Goal: Task Accomplishment & Management: Manage account settings

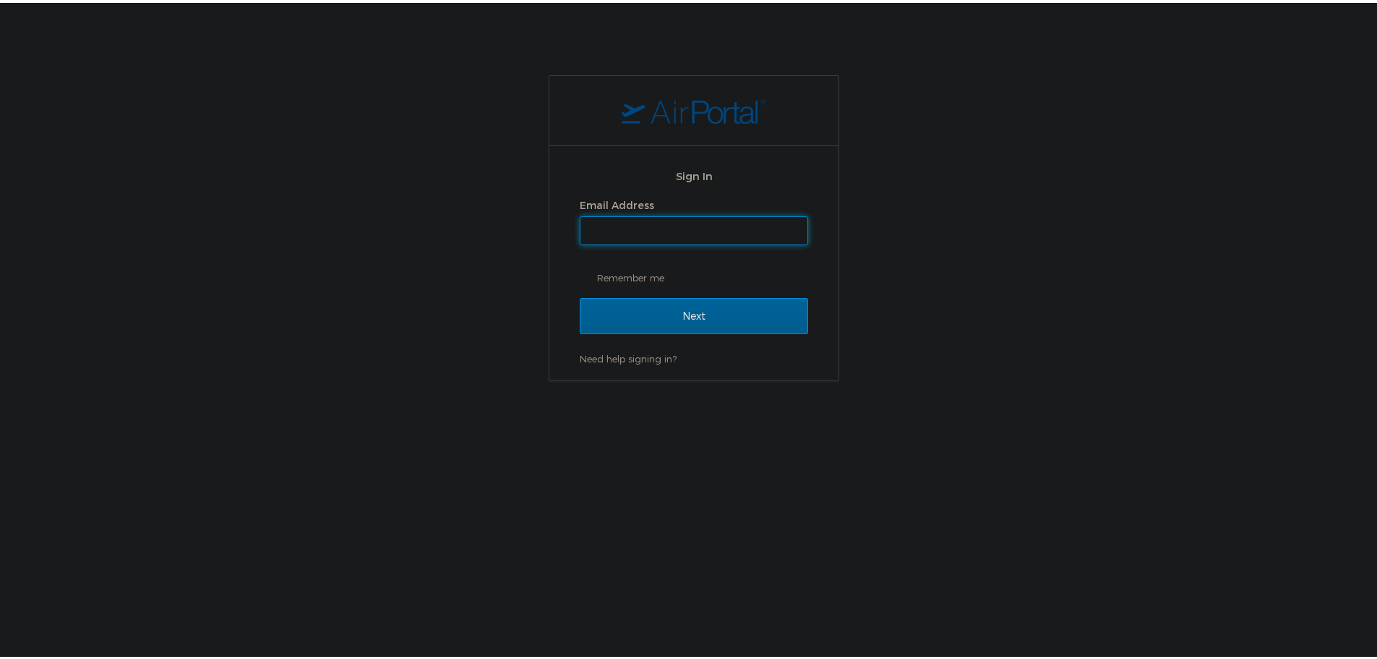
click at [628, 235] on input "Email Address" at bounding box center [693, 227] width 227 height 27
type input "[EMAIL_ADDRESS][PERSON_NAME][DOMAIN_NAME]"
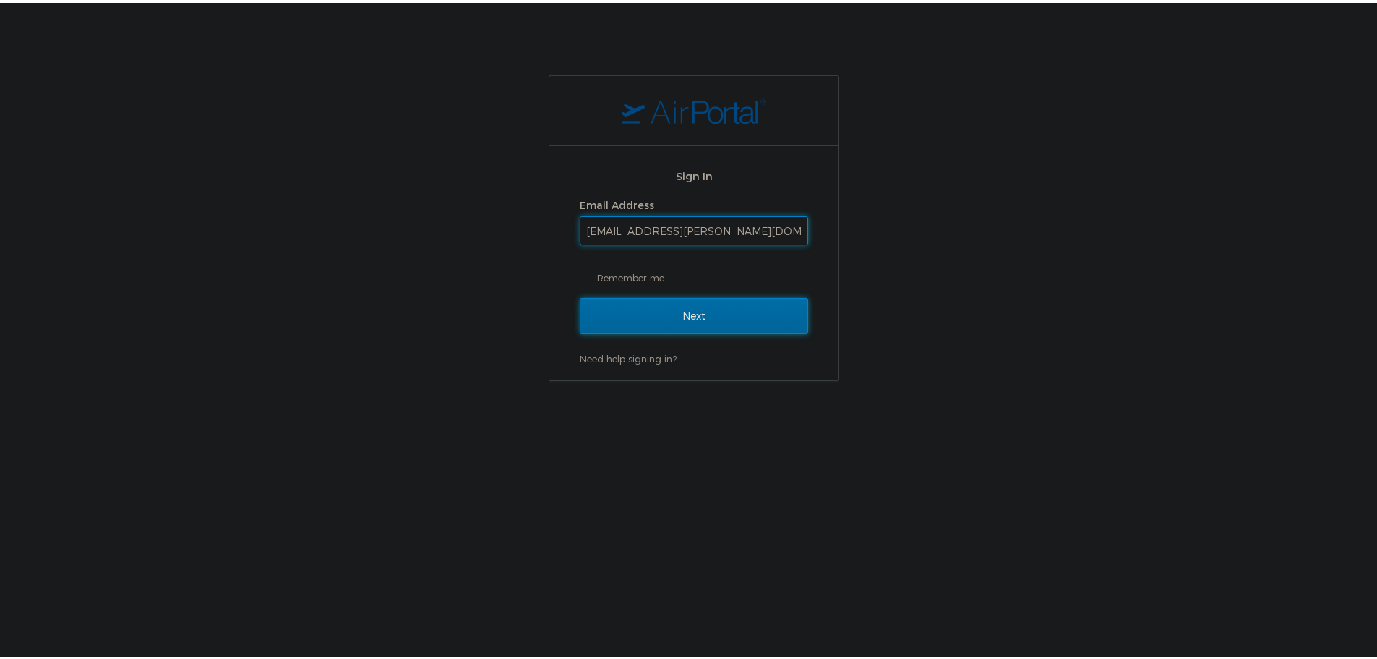
click at [687, 322] on input "Next" at bounding box center [694, 313] width 228 height 36
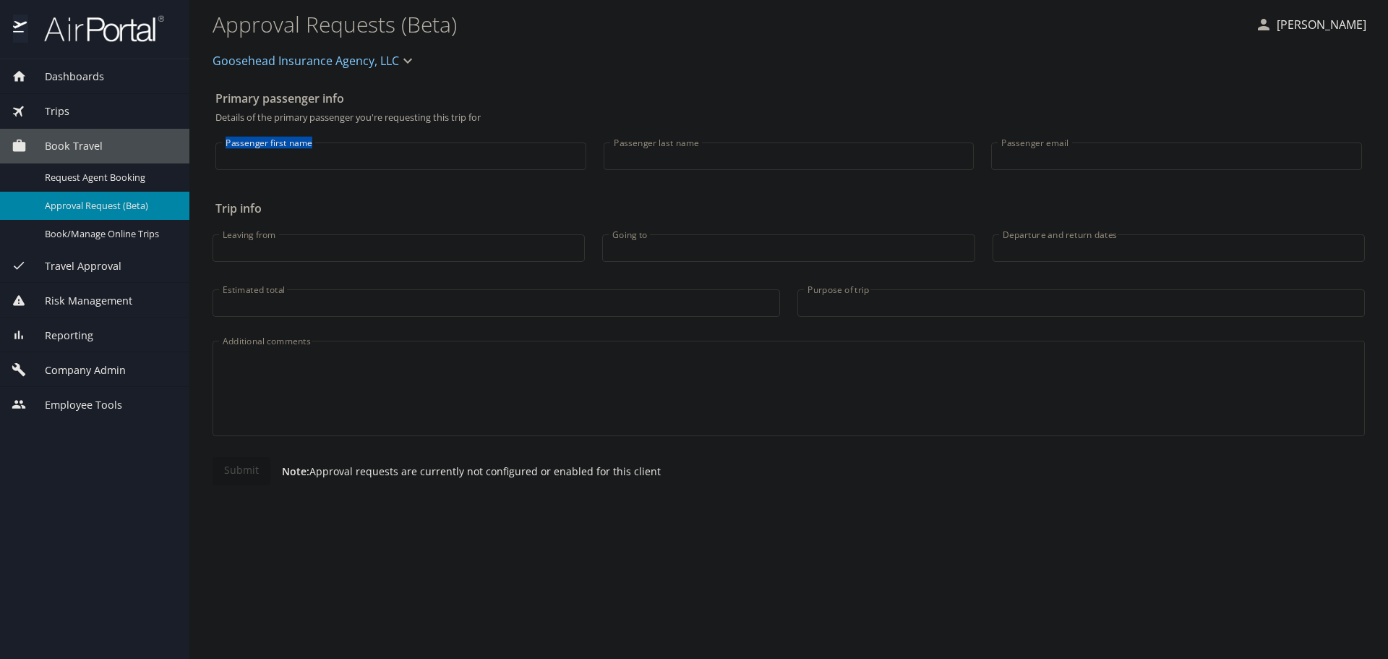
click at [351, 152] on div "Passenger first name Passenger first name" at bounding box center [401, 152] width 388 height 60
click at [351, 153] on input "Passenger first name" at bounding box center [400, 155] width 371 height 27
type input "Saleh"
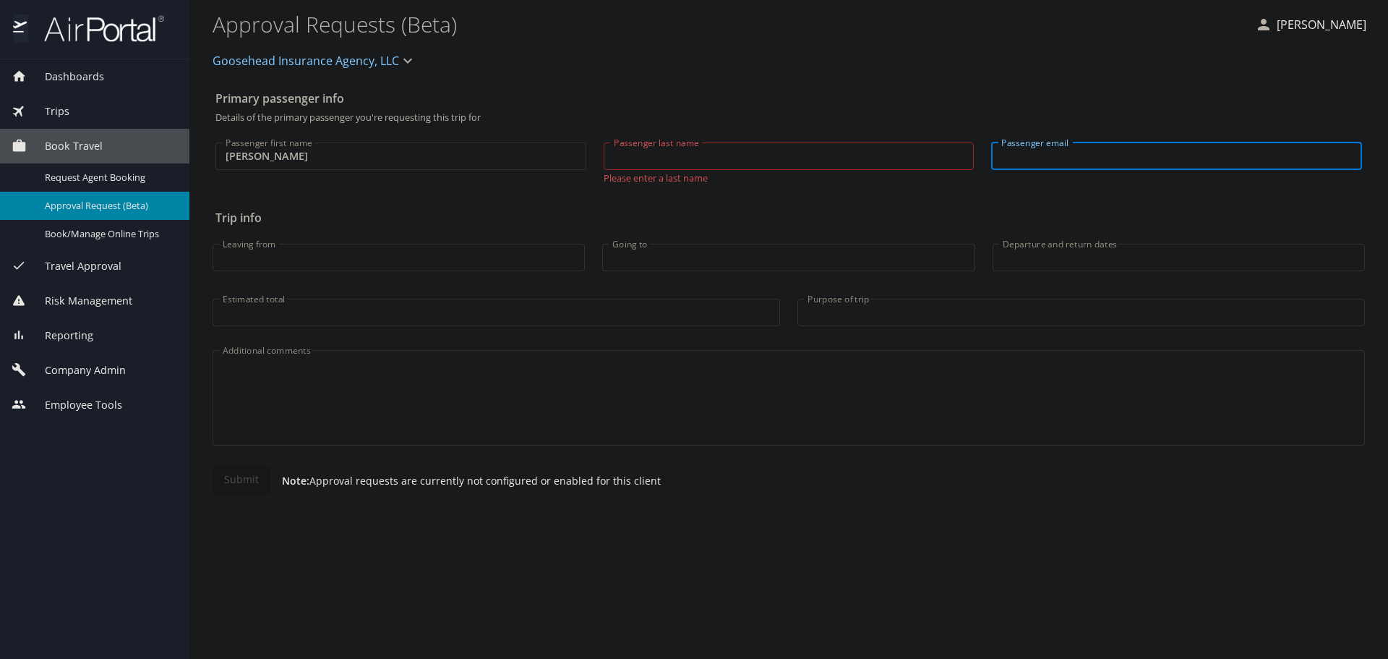
type input "F"
click at [646, 160] on input "Passenger last name" at bounding box center [789, 155] width 371 height 27
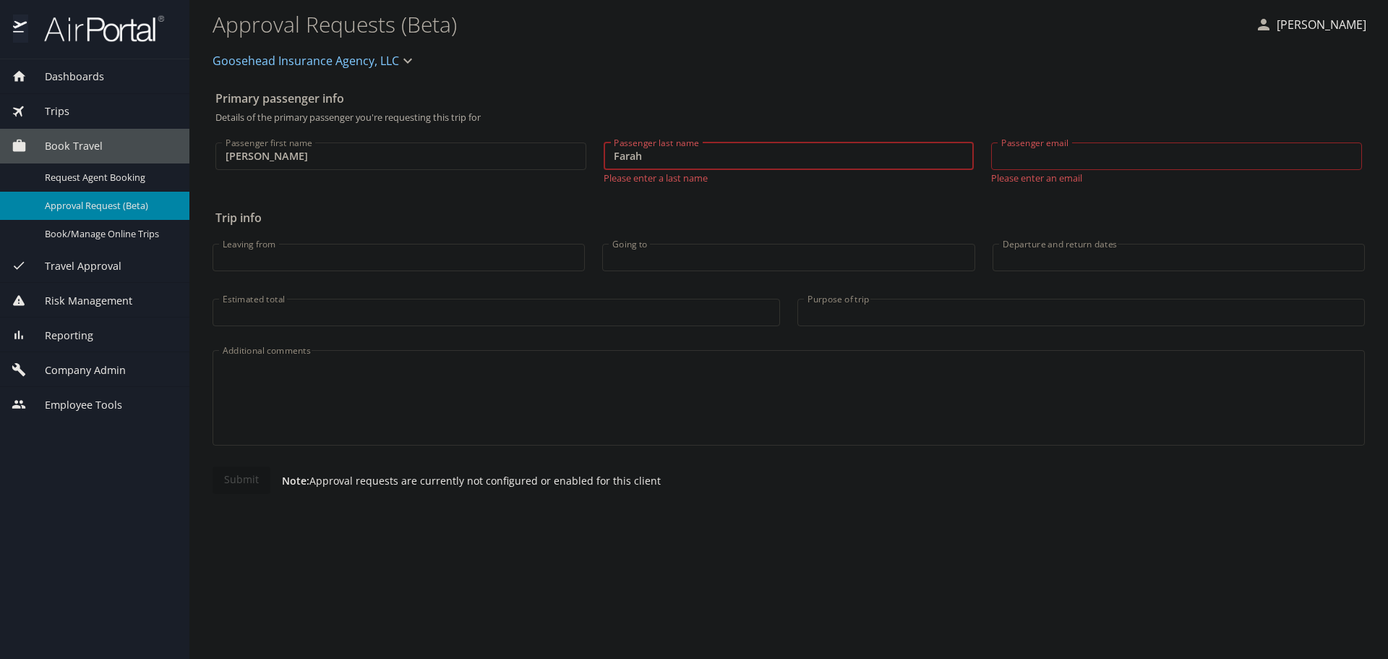
type input "Farah"
click at [1079, 150] on input "Passenger email" at bounding box center [1176, 155] width 371 height 27
paste input "saleh.farah@goosehead.com"
type input "saleh.farah@goosehead.com"
click at [119, 374] on span "Company Admin" at bounding box center [76, 370] width 99 height 16
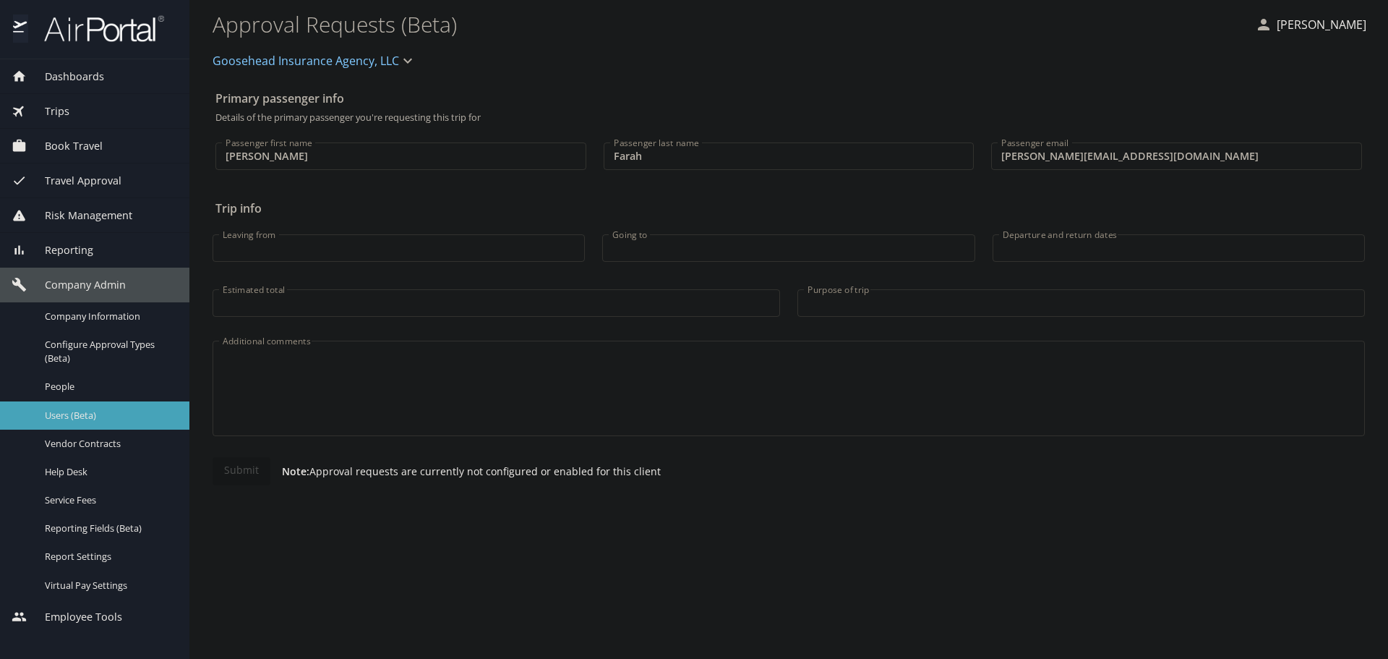
click at [101, 405] on link "Users (Beta)" at bounding box center [94, 415] width 189 height 28
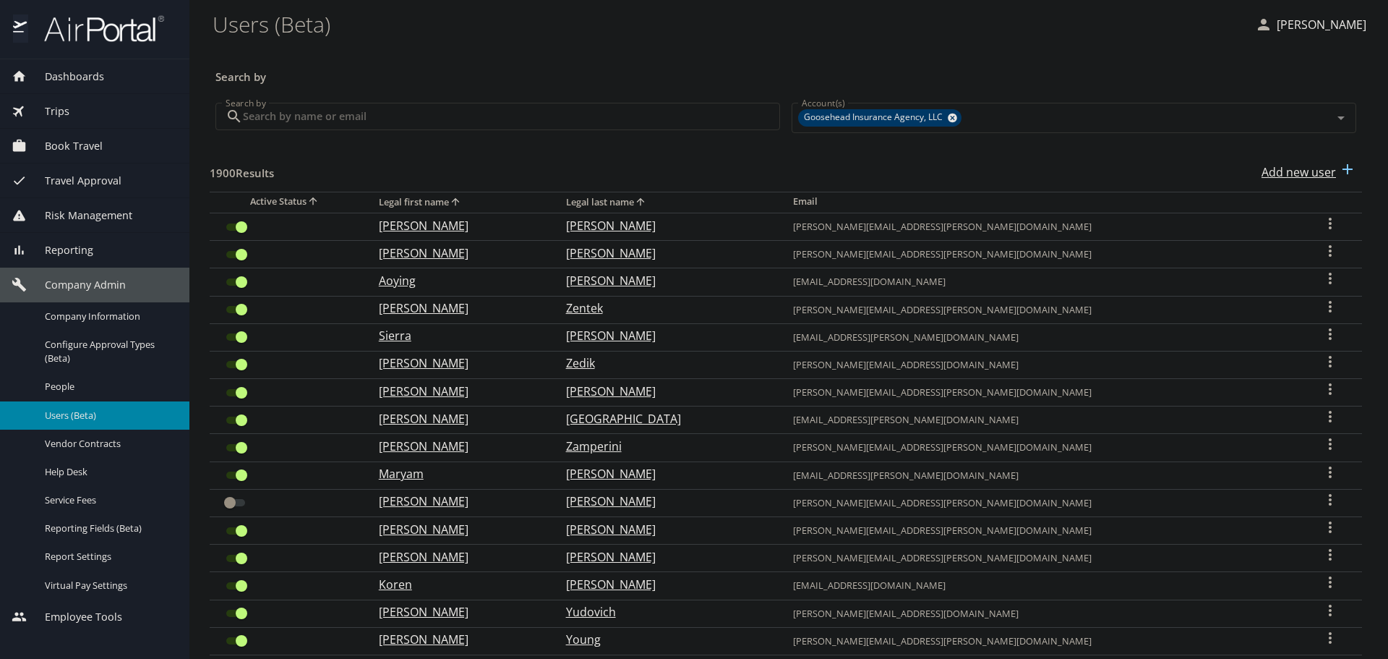
click at [1279, 177] on p "Add new user" at bounding box center [1298, 171] width 74 height 17
select select "US"
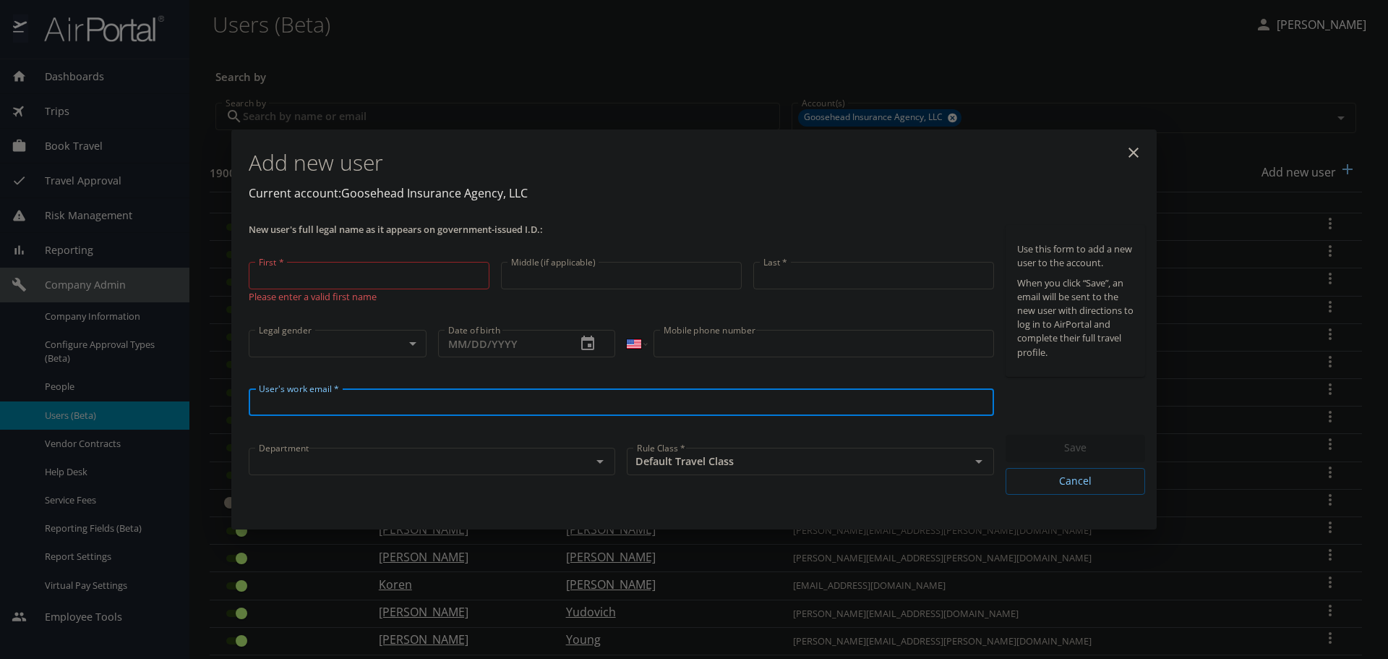
click at [411, 393] on input "User's work email *" at bounding box center [621, 401] width 745 height 27
paste input "saleh.farah@goosehead.com"
type input "saleh.farah@goosehead.com"
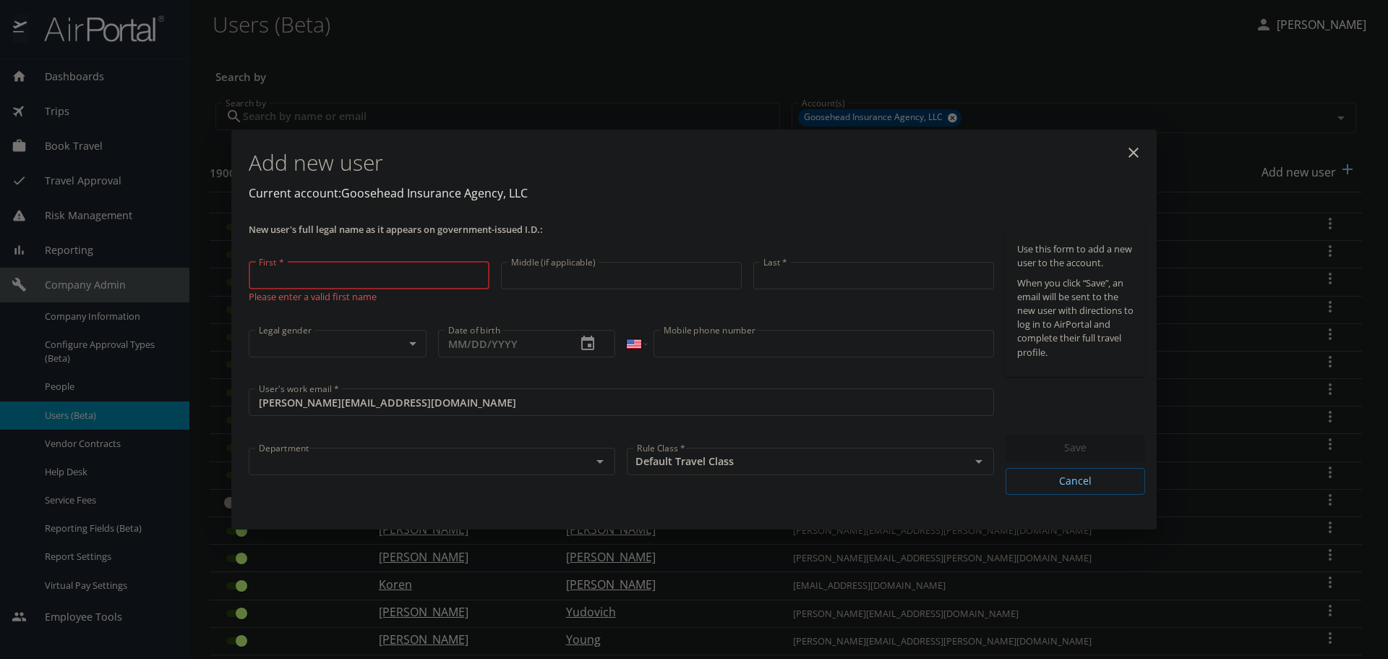
drag, startPoint x: 335, startPoint y: 275, endPoint x: 318, endPoint y: 278, distance: 16.9
click at [325, 276] on input "First *" at bounding box center [369, 275] width 241 height 27
type input "Saleh"
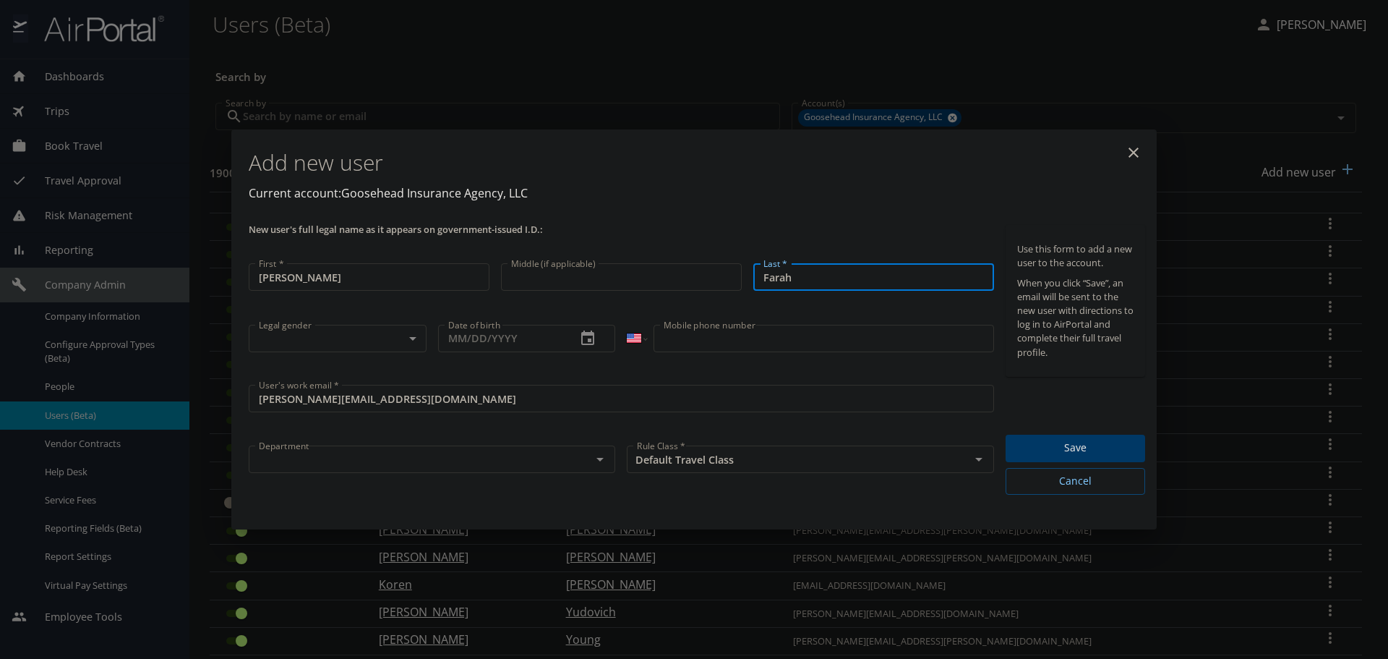
type input "Farah"
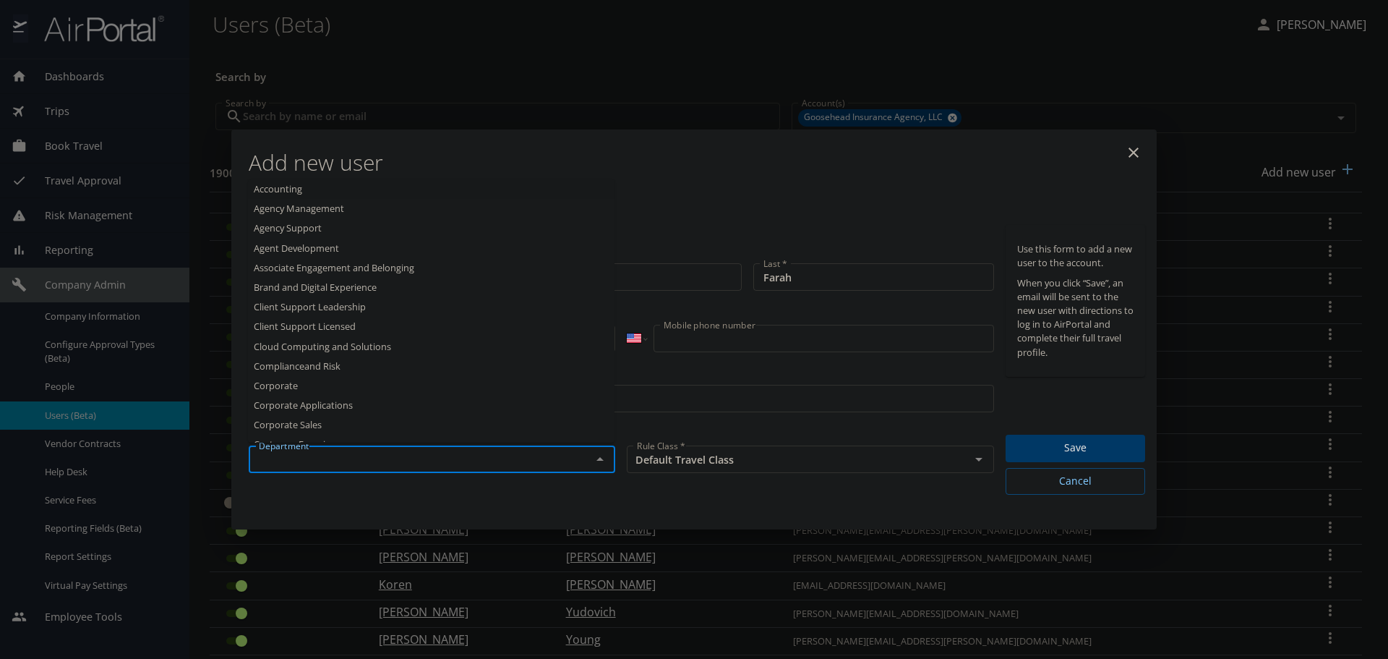
click at [357, 468] on input "text" at bounding box center [410, 459] width 315 height 19
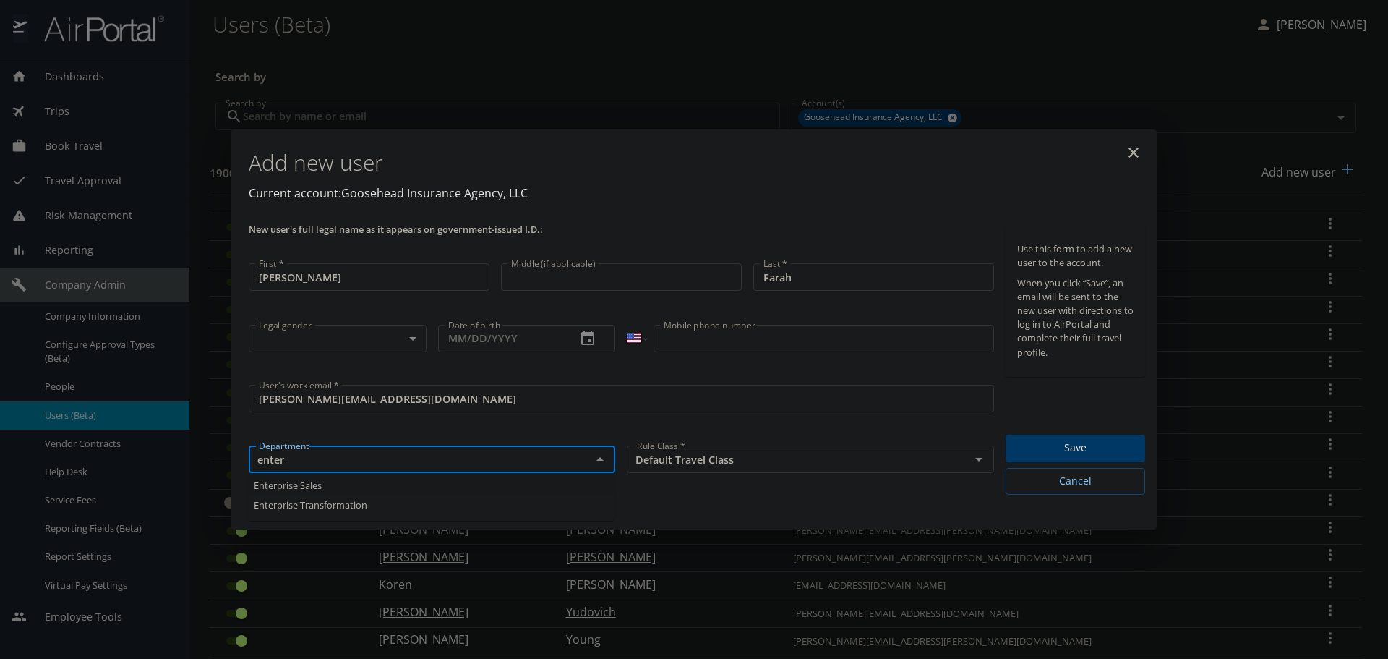
click at [341, 483] on li "Enterprise Sales" at bounding box center [431, 486] width 366 height 20
type input "Enterprise Sales"
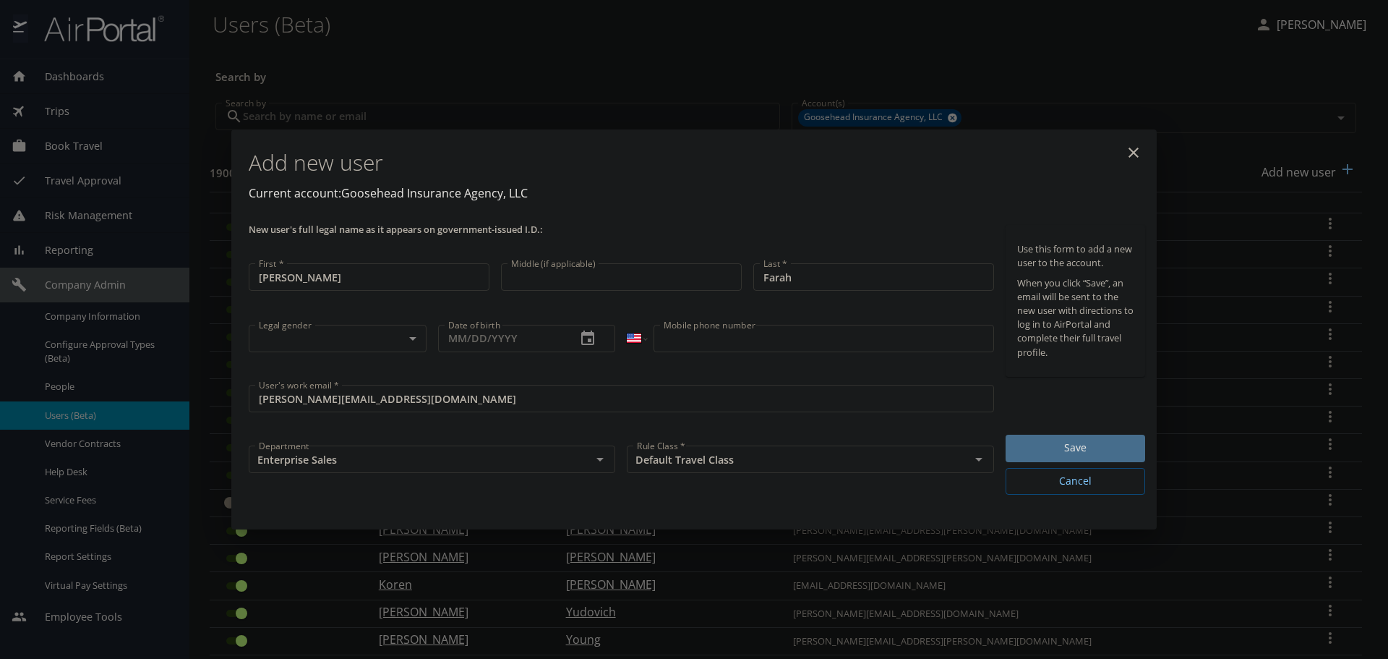
click at [1111, 453] on span "Save" at bounding box center [1075, 448] width 116 height 18
click at [1107, 442] on span "Save" at bounding box center [1075, 448] width 116 height 18
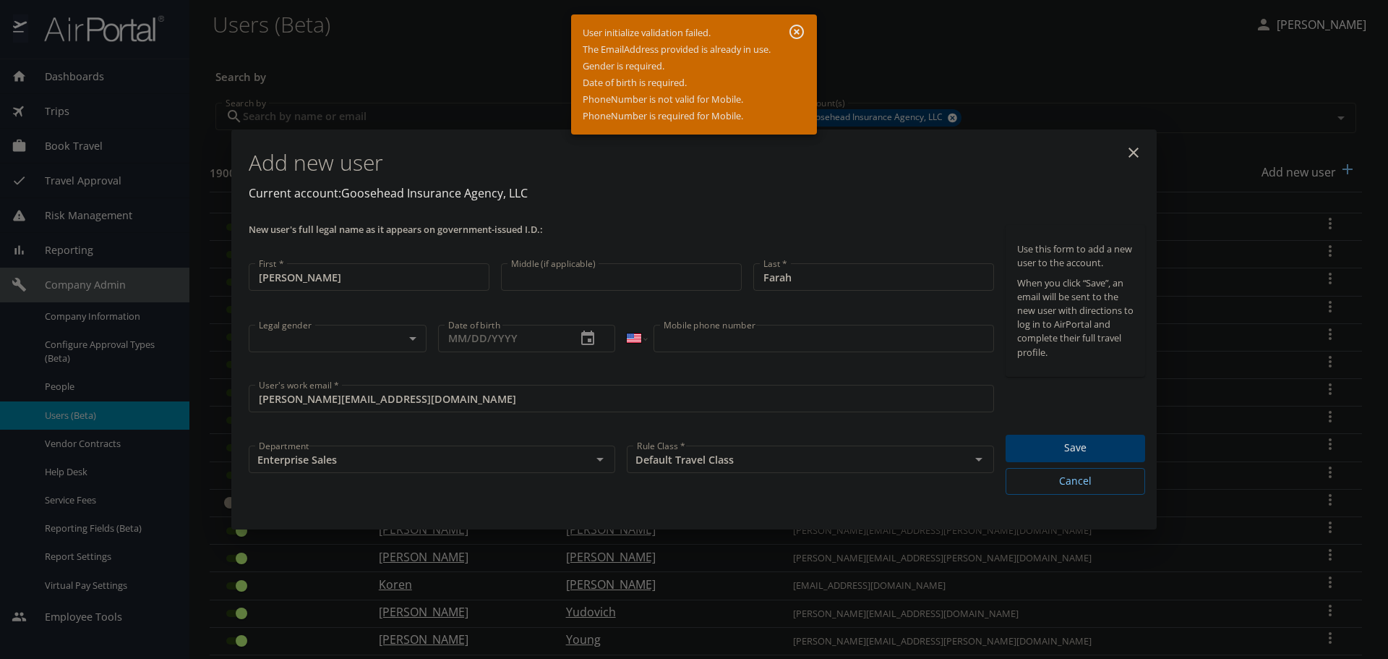
click at [1134, 153] on icon "close" at bounding box center [1133, 152] width 10 height 10
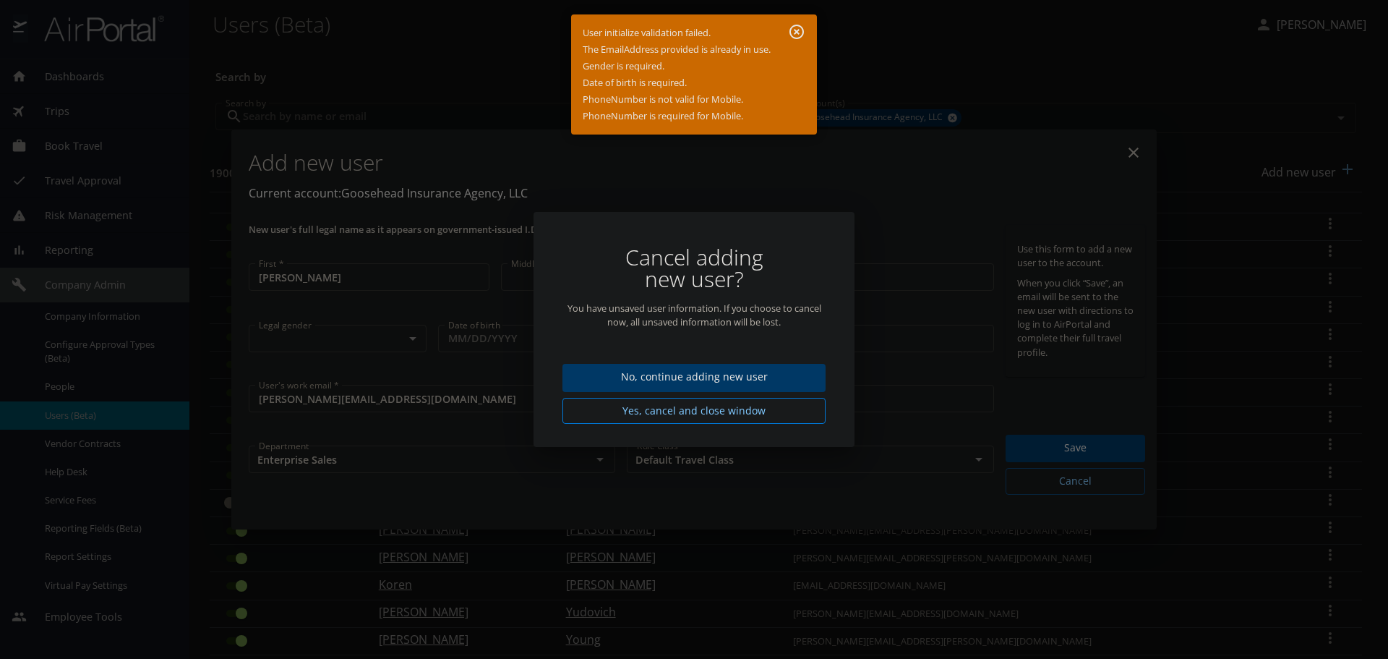
click at [724, 411] on span "Yes, cancel and close window" at bounding box center [694, 411] width 240 height 18
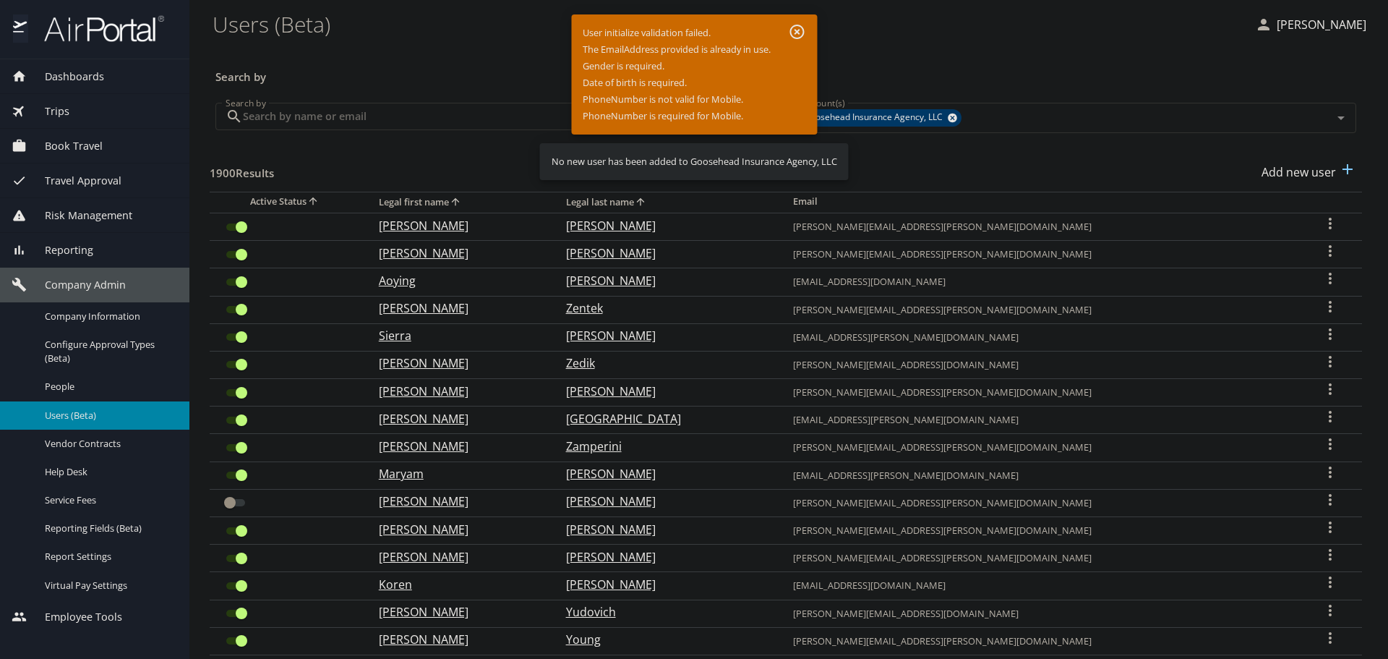
click at [431, 107] on input "Search by" at bounding box center [511, 116] width 537 height 27
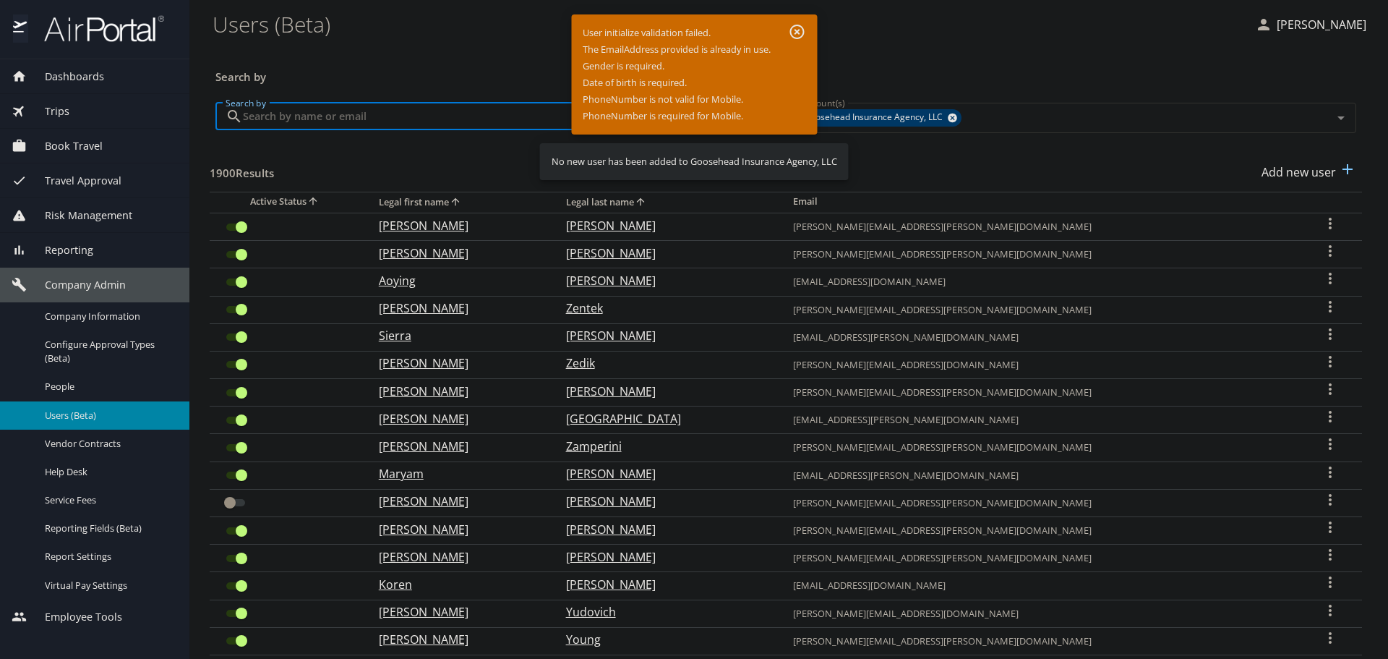
paste input "saleh.farah@goosehead.com"
type input "saleh.farah@goosehead.com"
